Goal: Browse casually

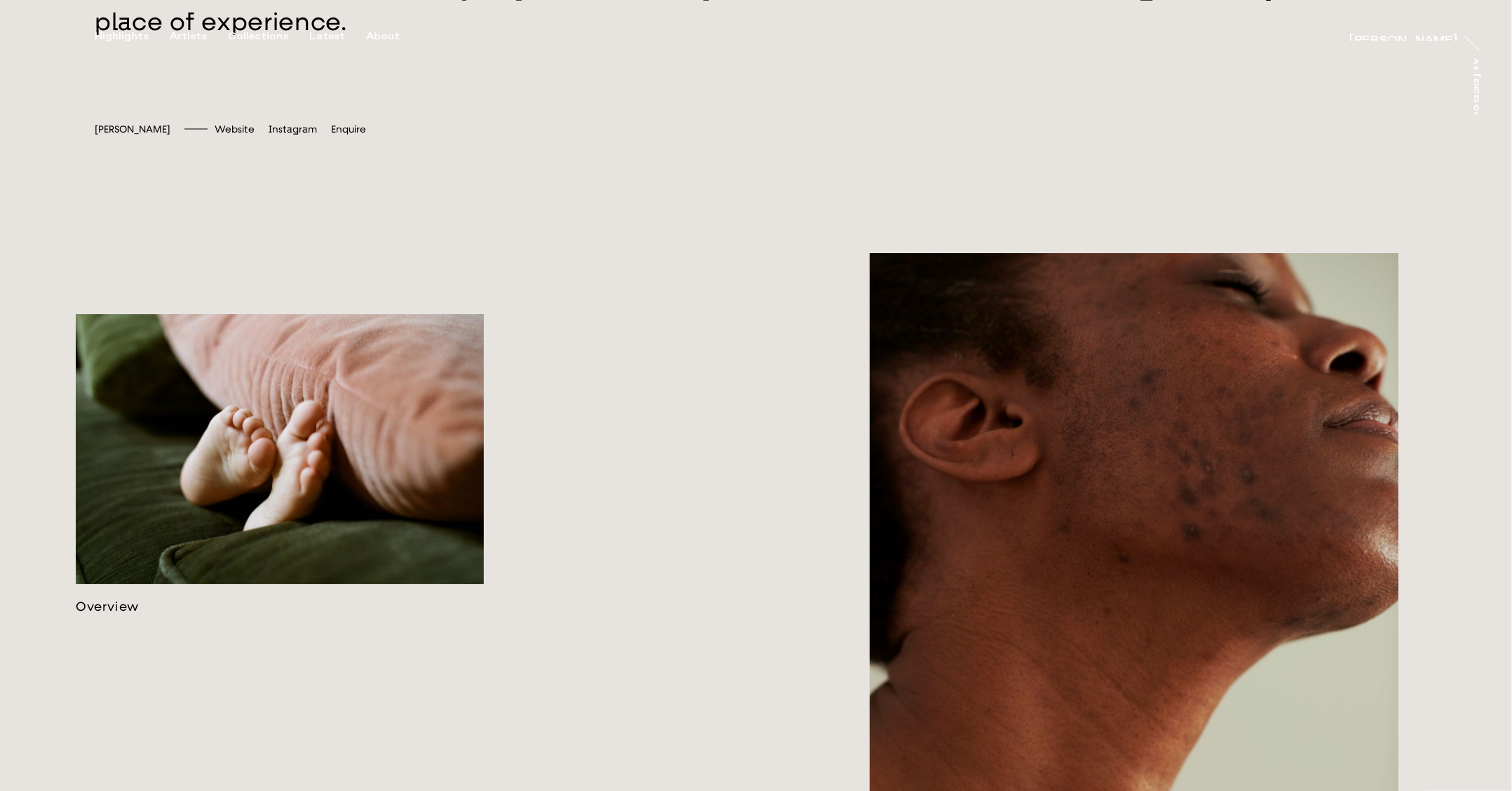
scroll to position [889, 0]
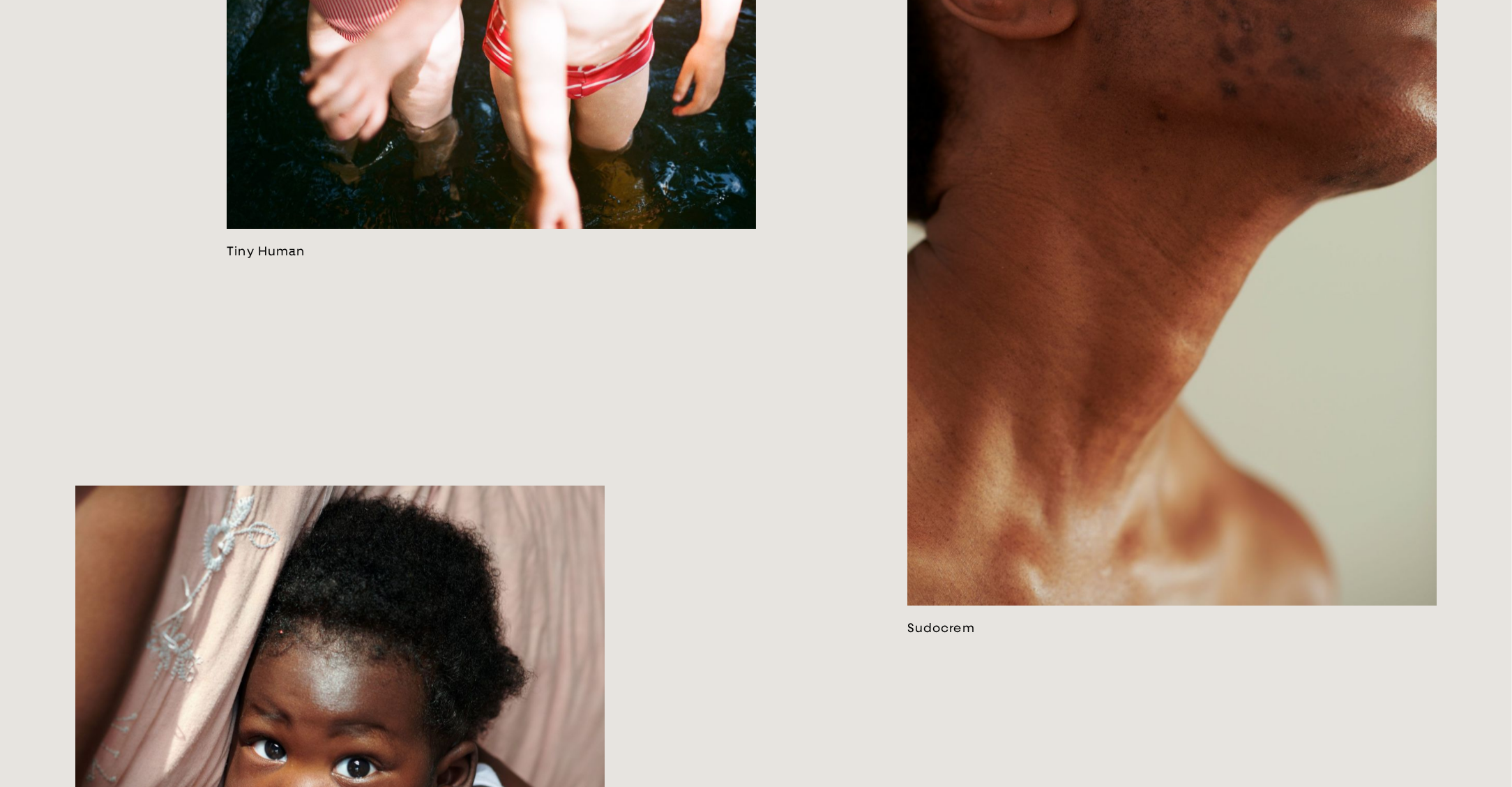
scroll to position [1798, 0]
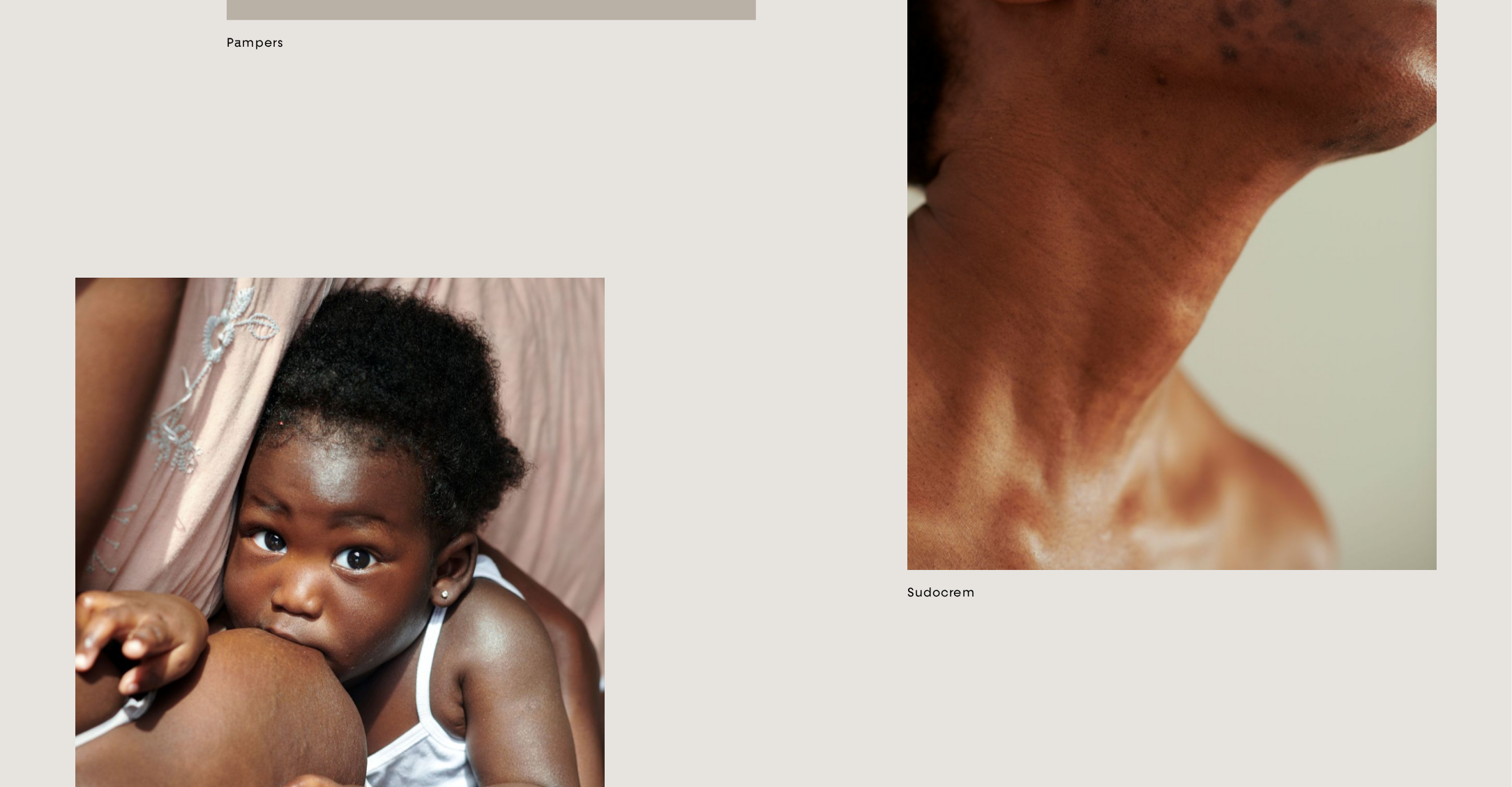
scroll to position [2189, 0]
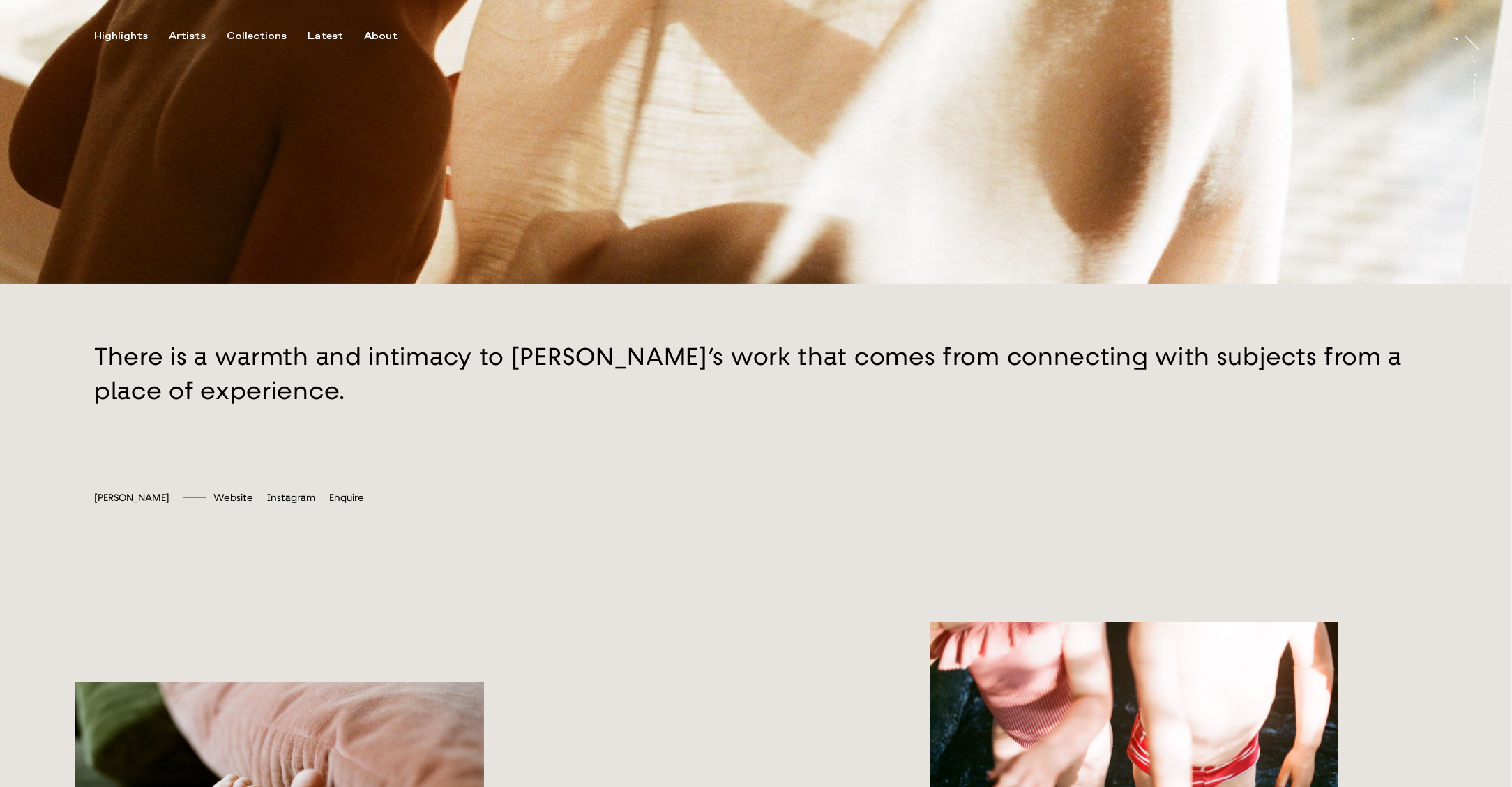
scroll to position [505, 0]
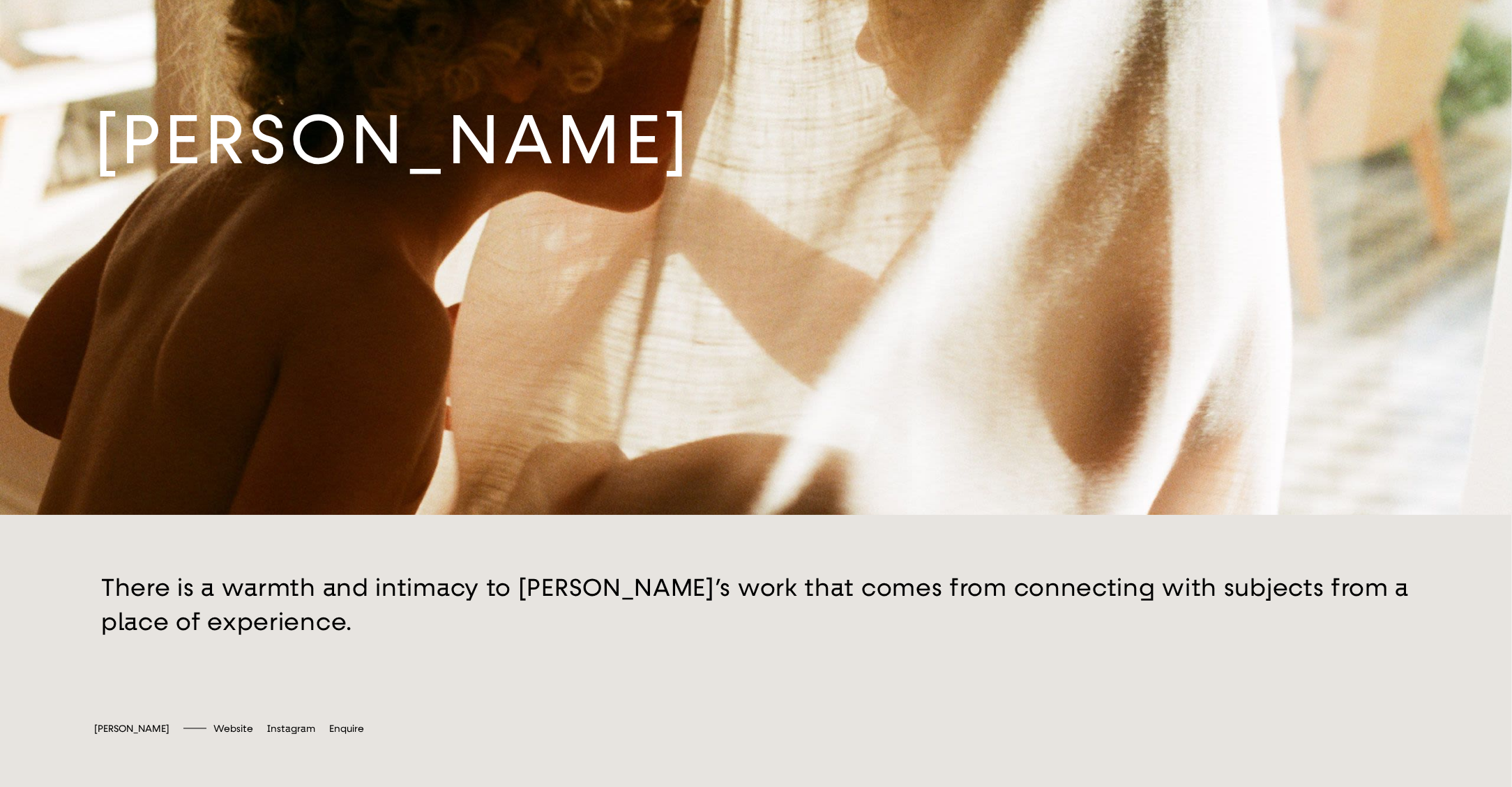
click at [658, 566] on button "button" at bounding box center [756, 604] width 1512 height 180
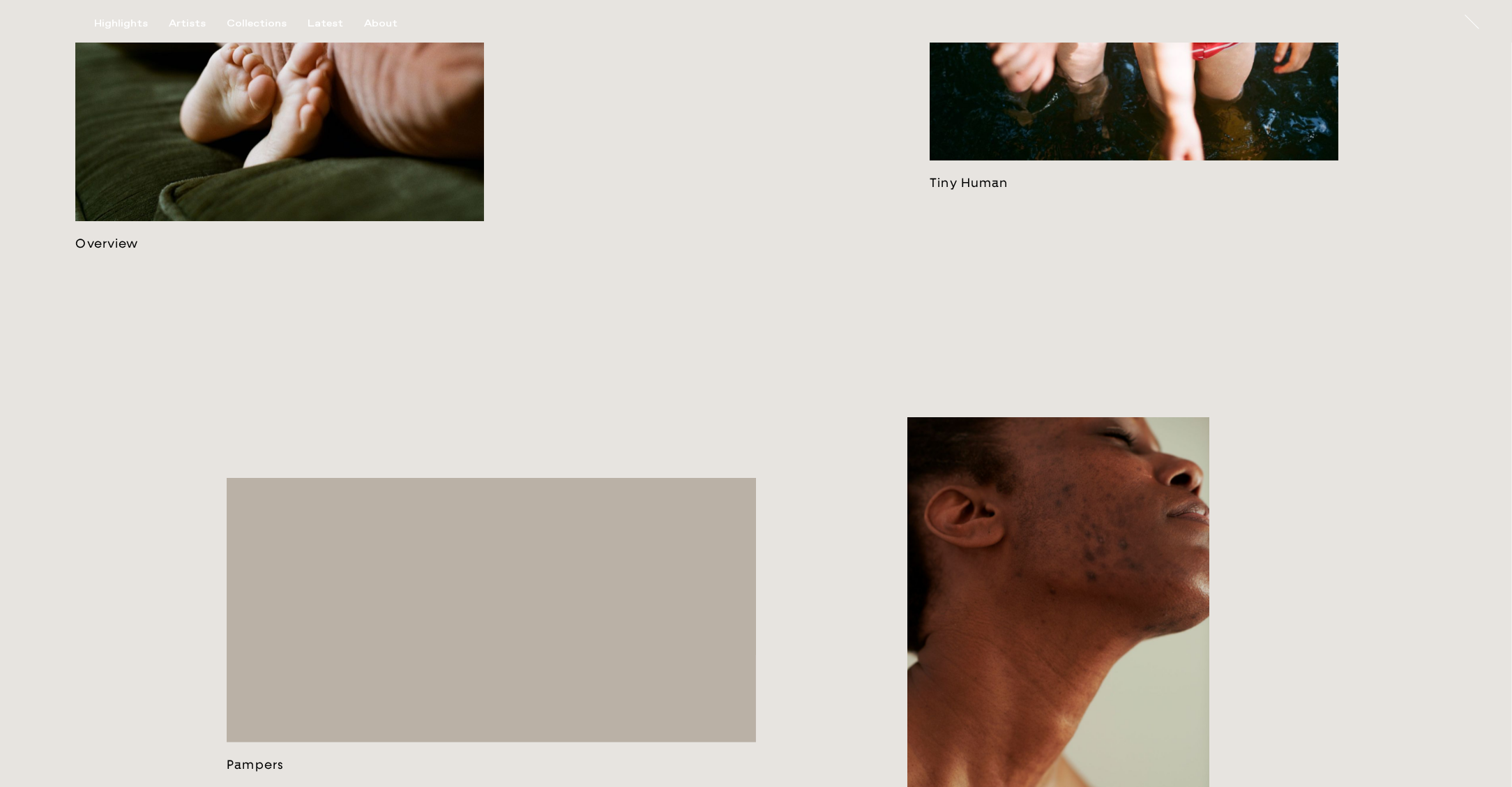
scroll to position [1463, 0]
